Goal: Transaction & Acquisition: Purchase product/service

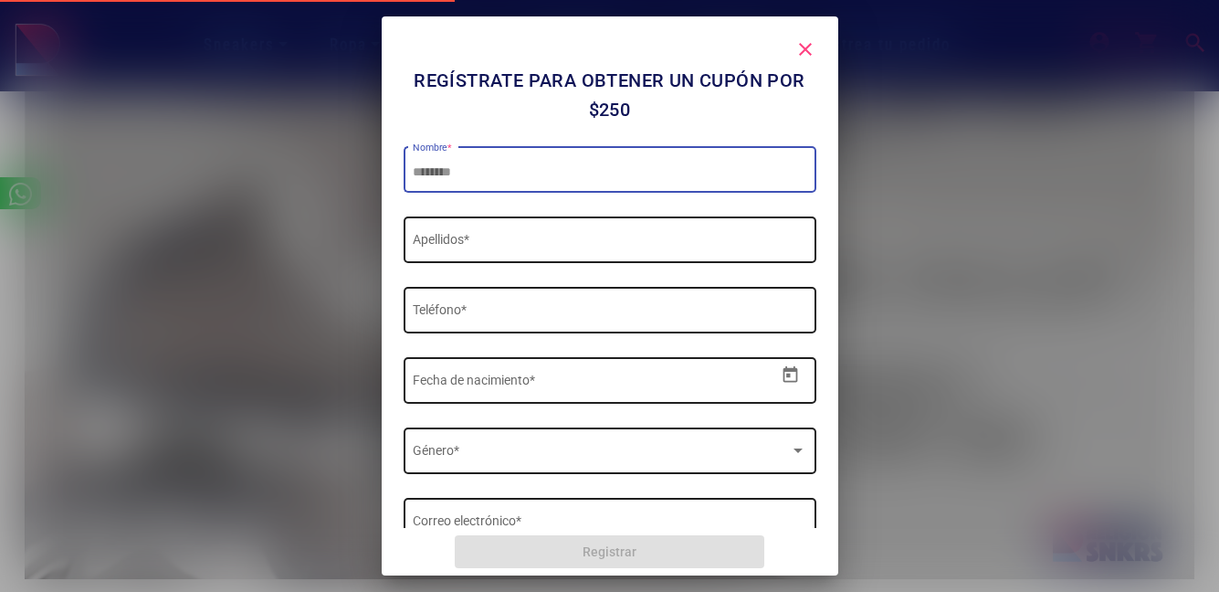
click at [808, 52] on mat-icon "close" at bounding box center [806, 49] width 22 height 22
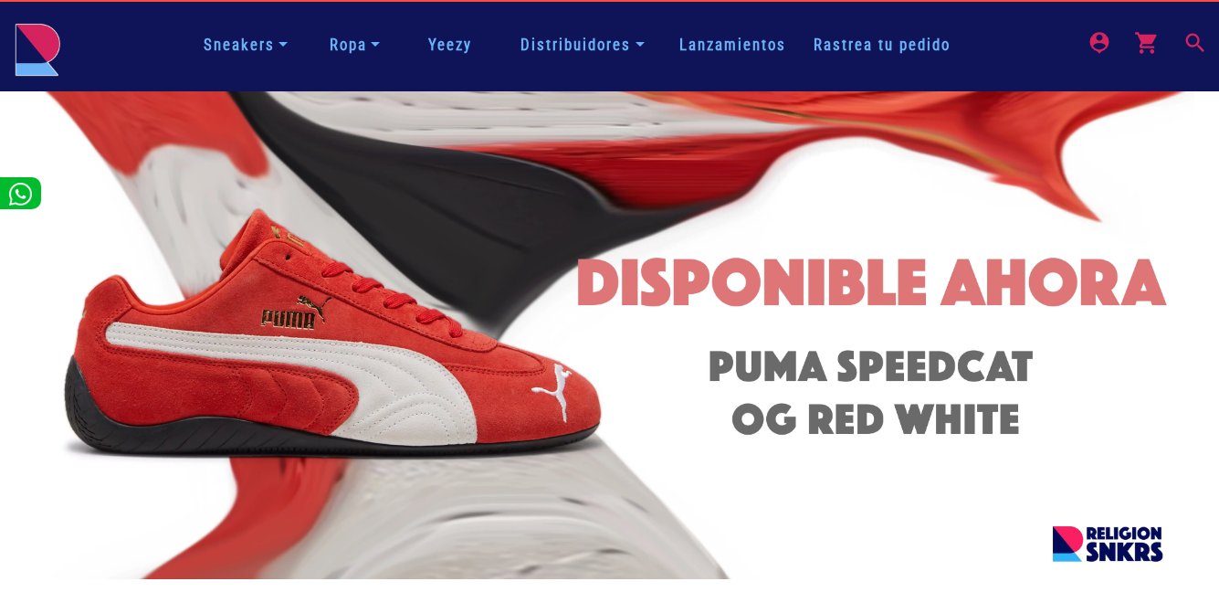
click at [1192, 47] on mat-icon "search" at bounding box center [1194, 41] width 22 height 22
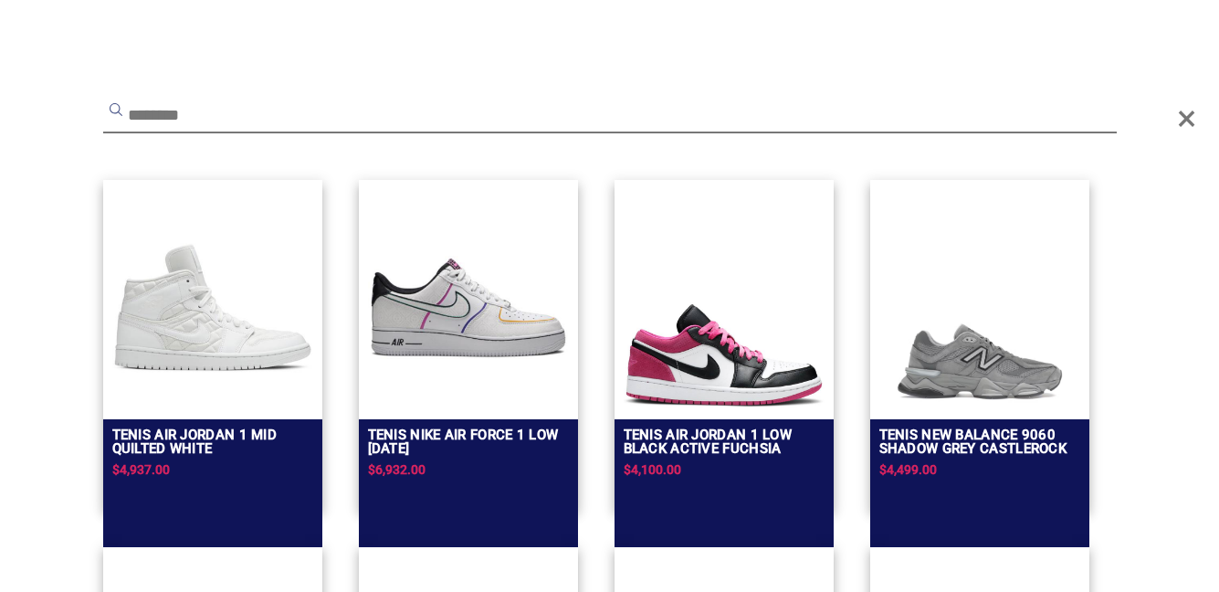
click at [227, 123] on input "text" at bounding box center [610, 116] width 1014 height 33
type input "*"
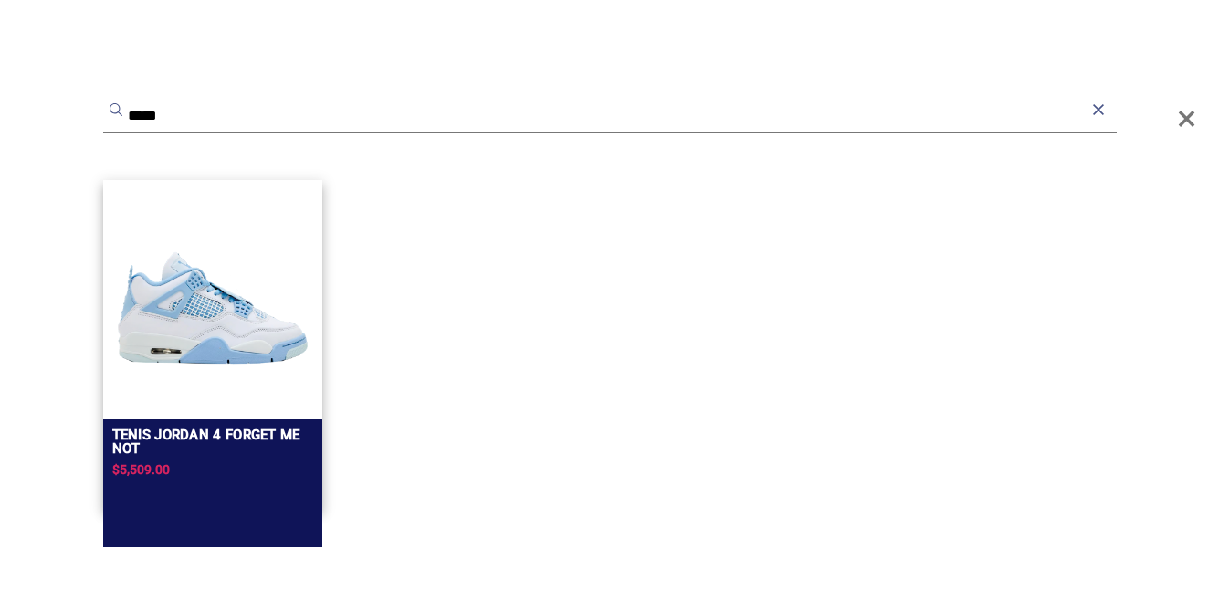
type input "*****"
click at [219, 322] on img at bounding box center [212, 307] width 201 height 201
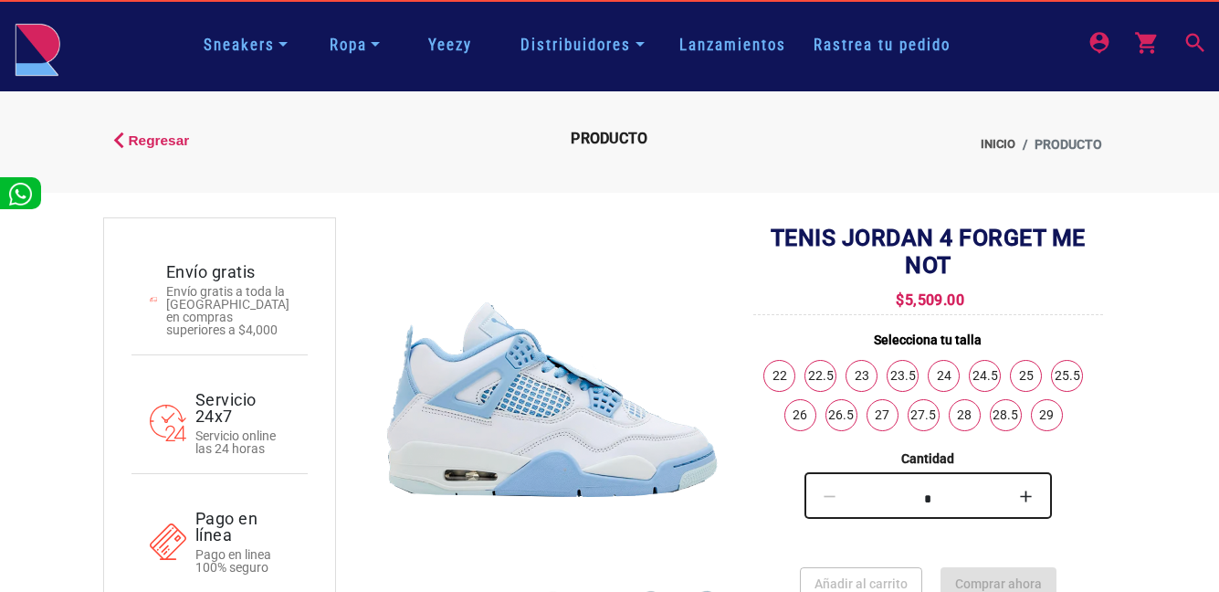
drag, startPoint x: 842, startPoint y: 243, endPoint x: 961, endPoint y: 283, distance: 125.4
click at [961, 283] on div "TENIS JORDAN 4 FORGET ME NOT $5,509.00 Selecciona tu talla 22 22.5 23 23.5 24 2…" at bounding box center [929, 531] width 350 height 612
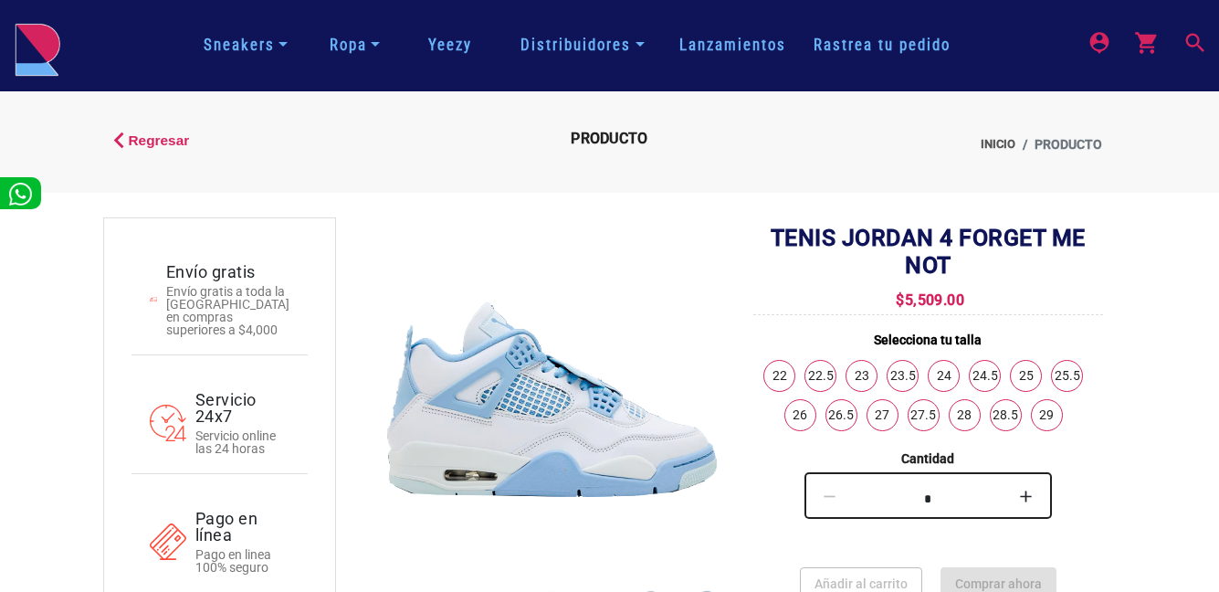
copy div "JORDAN 4 FORGET ME NOT $5,509.00"
